Goal: Task Accomplishment & Management: Manage account settings

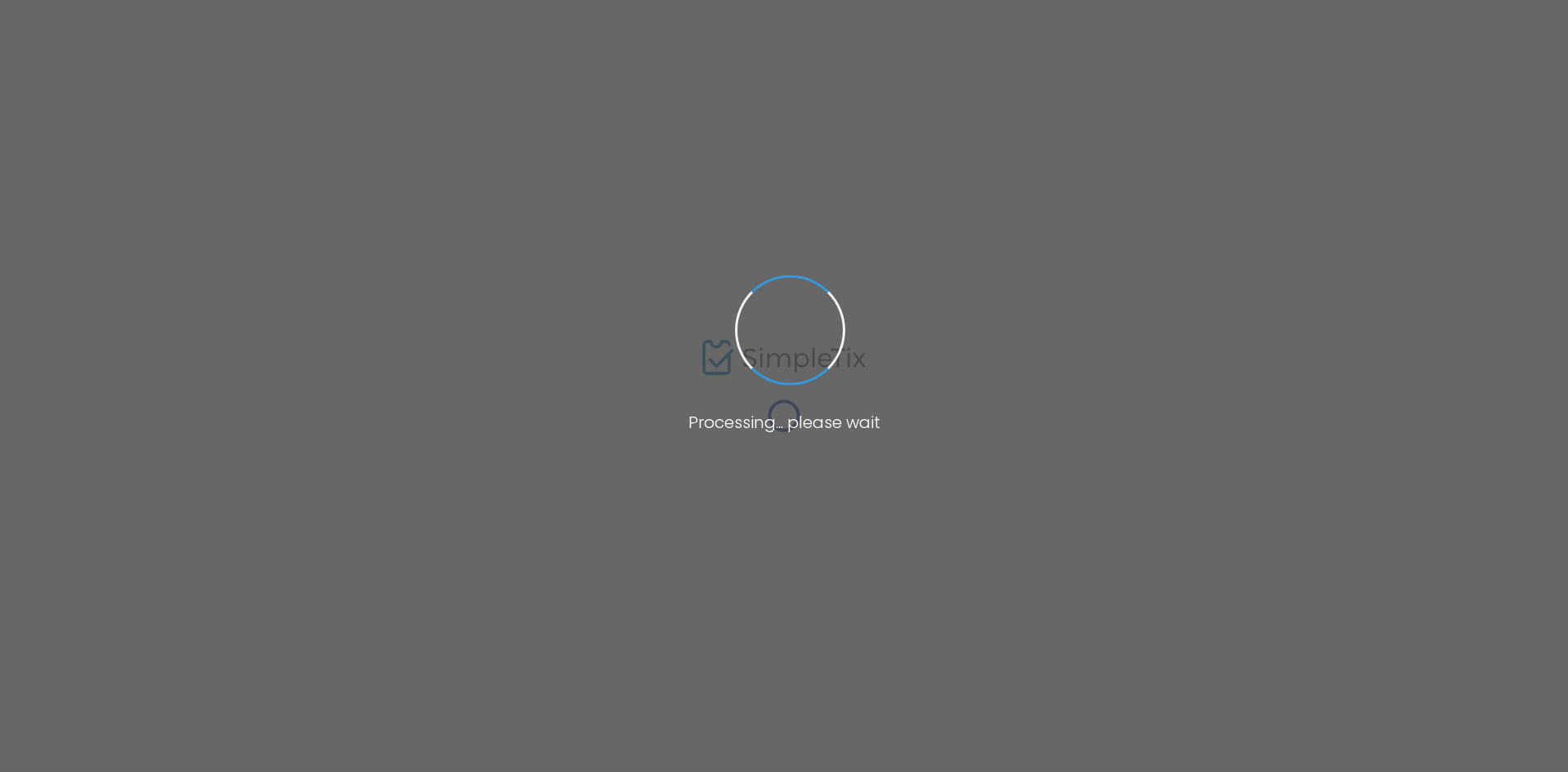
type input "[URL][DOMAIN_NAME]"
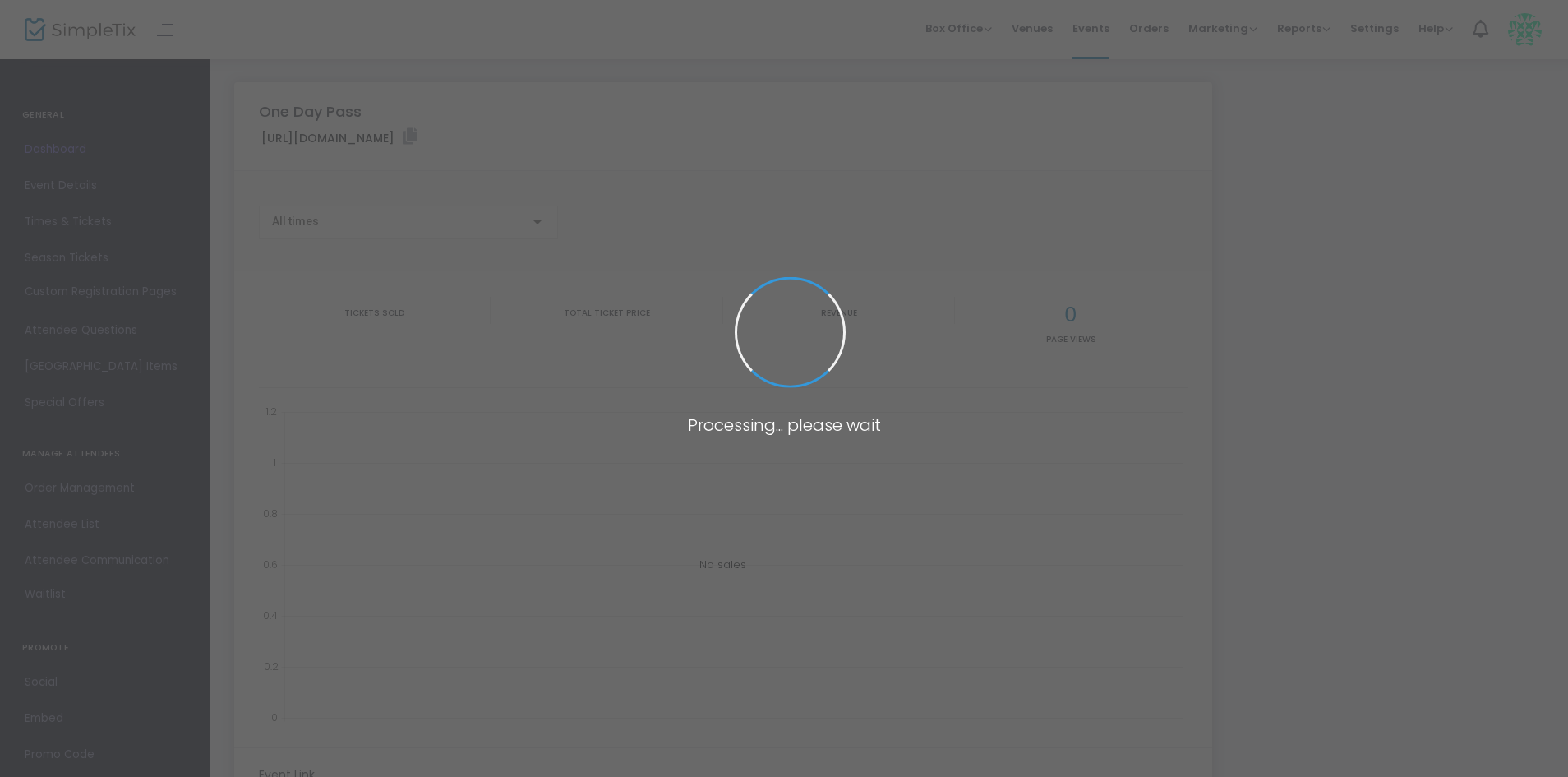
type input "[URL][DOMAIN_NAME]"
